Goal: Navigation & Orientation: Find specific page/section

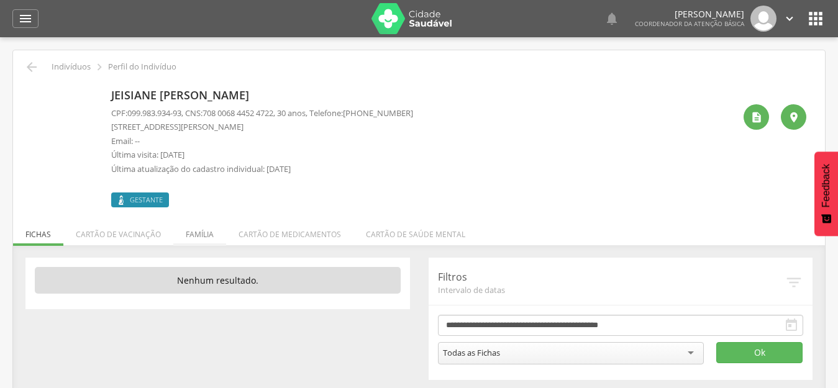
click at [203, 236] on li "Família" at bounding box center [199, 231] width 53 height 29
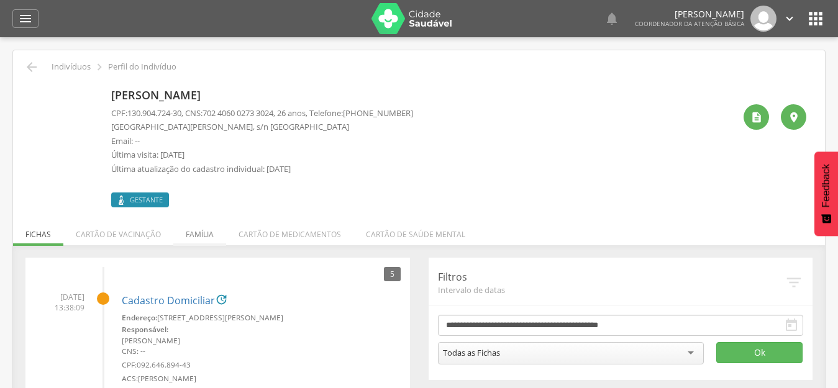
click at [199, 234] on li "Família" at bounding box center [199, 231] width 53 height 29
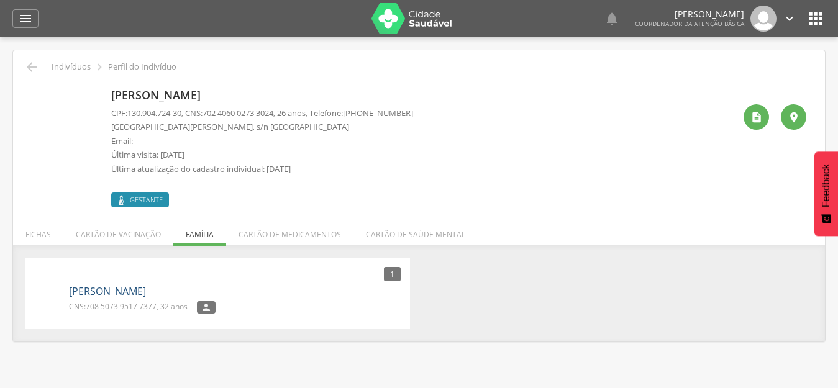
click at [146, 288] on link "Gabriel Inácio de Oliveira" at bounding box center [107, 292] width 77 height 14
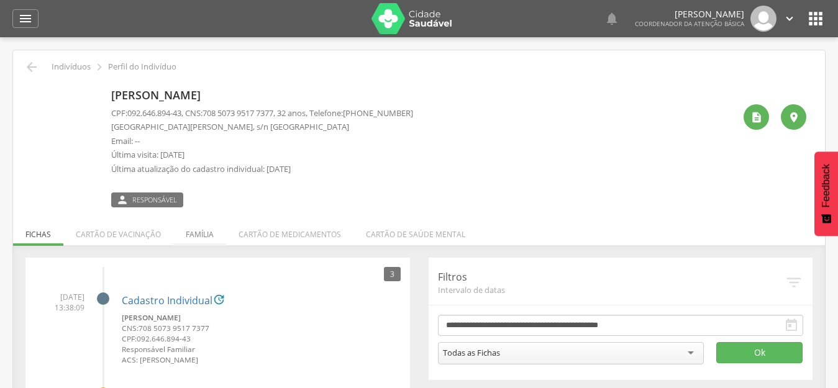
click at [202, 232] on li "Família" at bounding box center [199, 231] width 53 height 29
